Goal: Navigation & Orientation: Go to known website

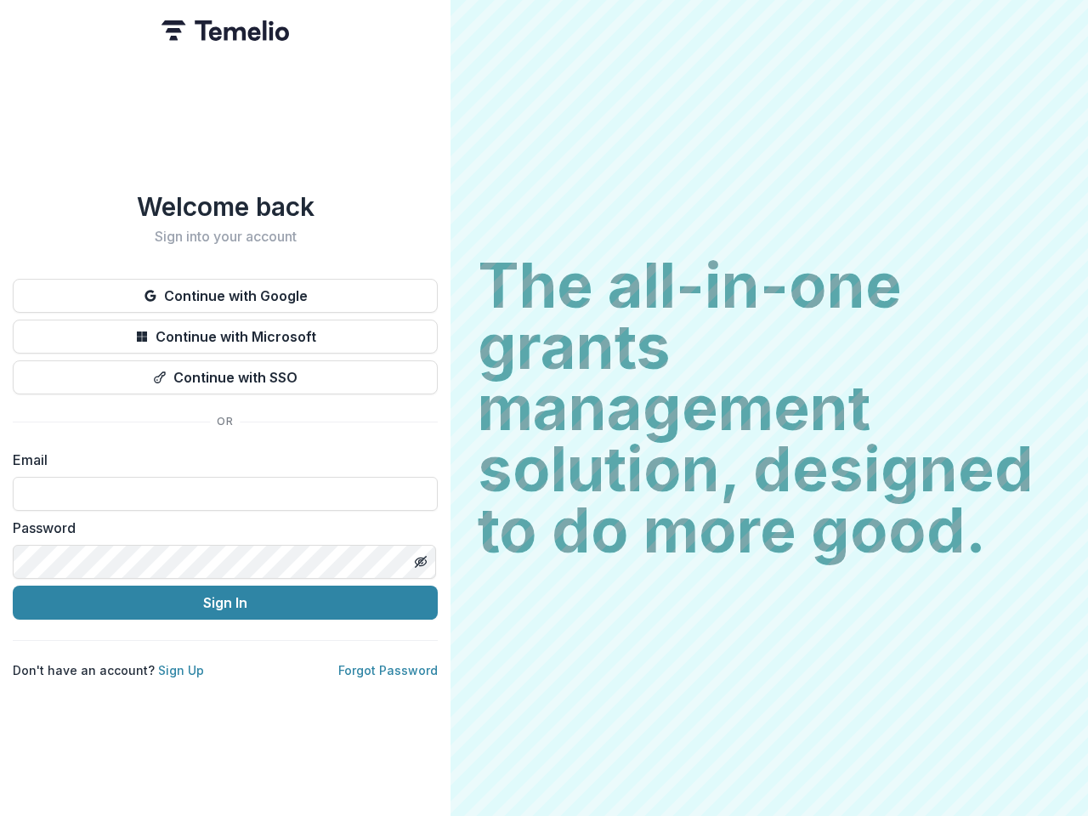
click at [544, 408] on h2 "The all-in-one grants management solution, designed to do more good." at bounding box center [769, 408] width 583 height 306
click at [225, 289] on button "Continue with Google" at bounding box center [225, 296] width 425 height 34
click at [225, 330] on button "Continue with Microsoft" at bounding box center [225, 336] width 425 height 34
click at [225, 370] on button "Continue with SSO" at bounding box center [225, 377] width 425 height 34
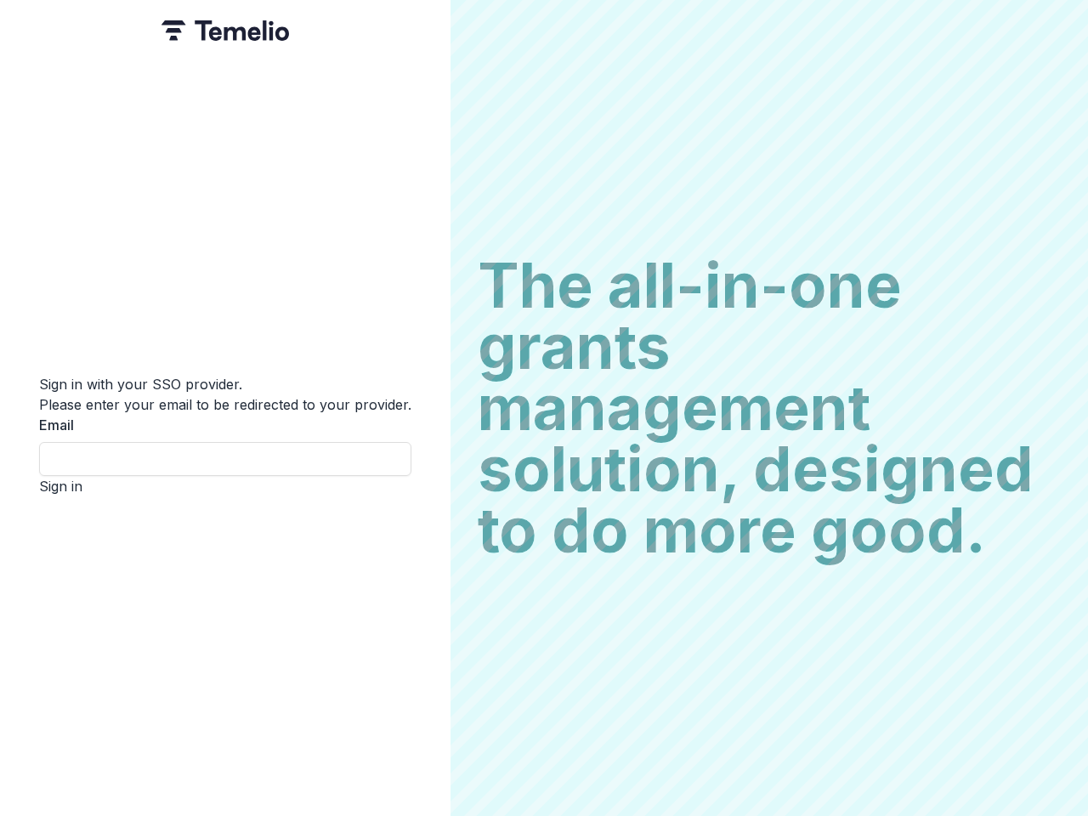
click at [420, 555] on div "Sign in with your SSO provider. Please enter your email to be redirected to you…" at bounding box center [225, 408] width 450 height 816
